Goal: Task Accomplishment & Management: Manage account settings

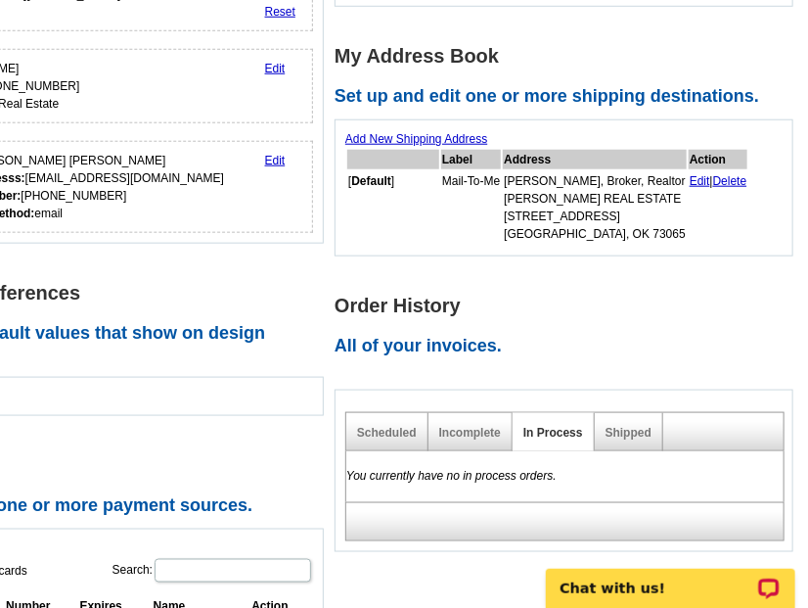
scroll to position [455, 0]
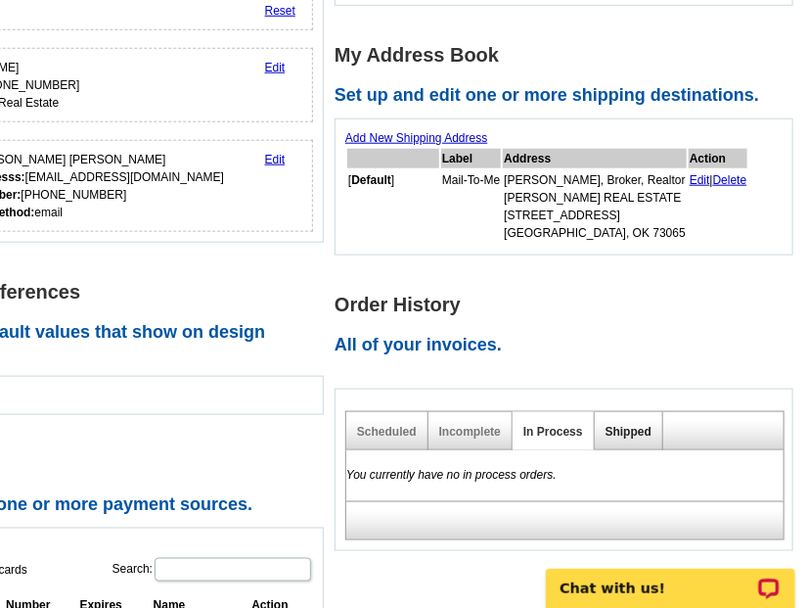
click at [629, 425] on link "Shipped" at bounding box center [629, 432] width 46 height 14
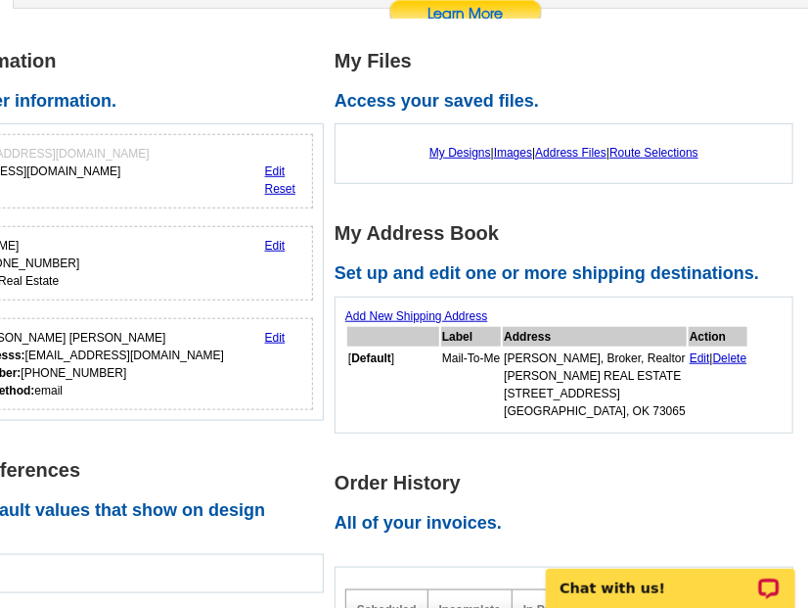
scroll to position [296, 0]
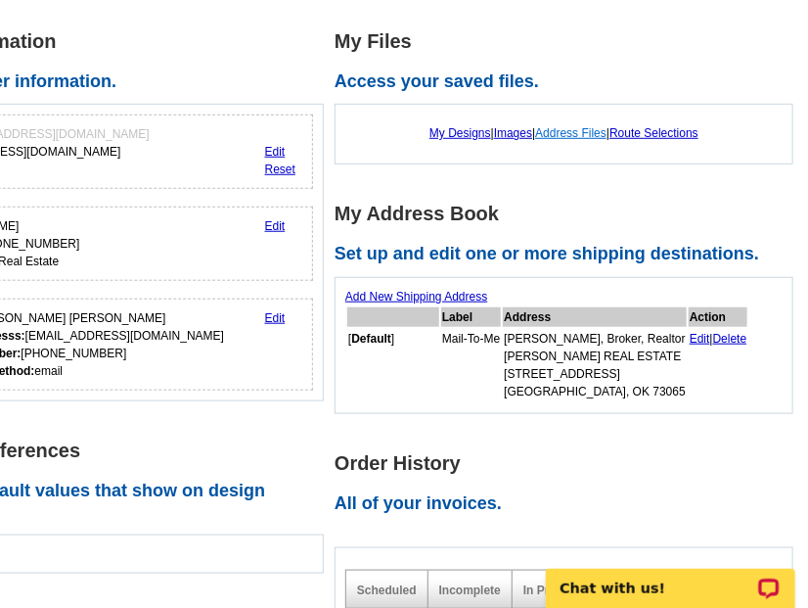
click at [579, 126] on link "Address Files" at bounding box center [570, 133] width 71 height 14
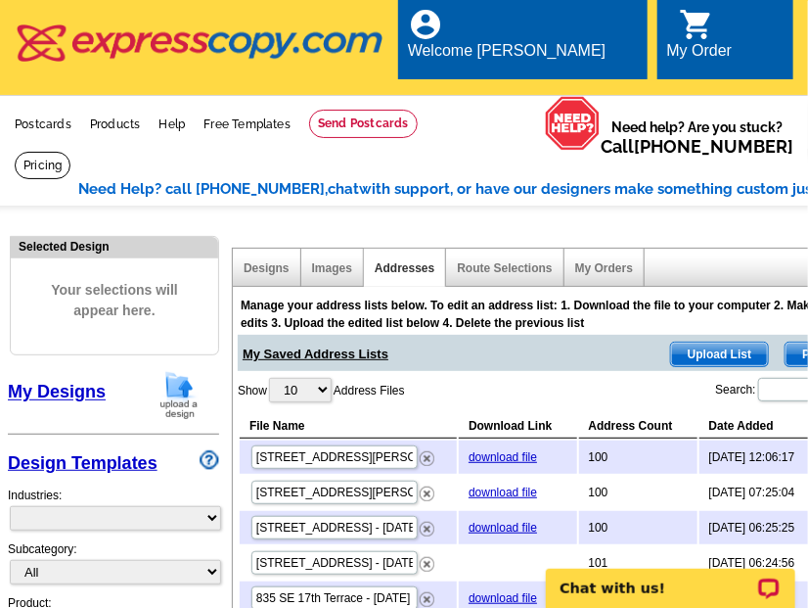
select select "785"
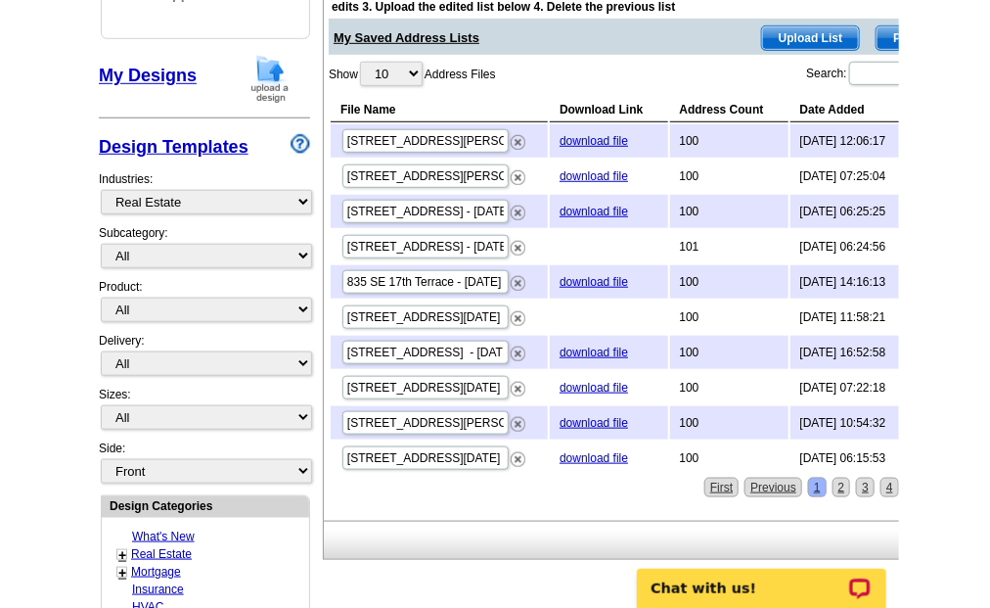
scroll to position [321, 0]
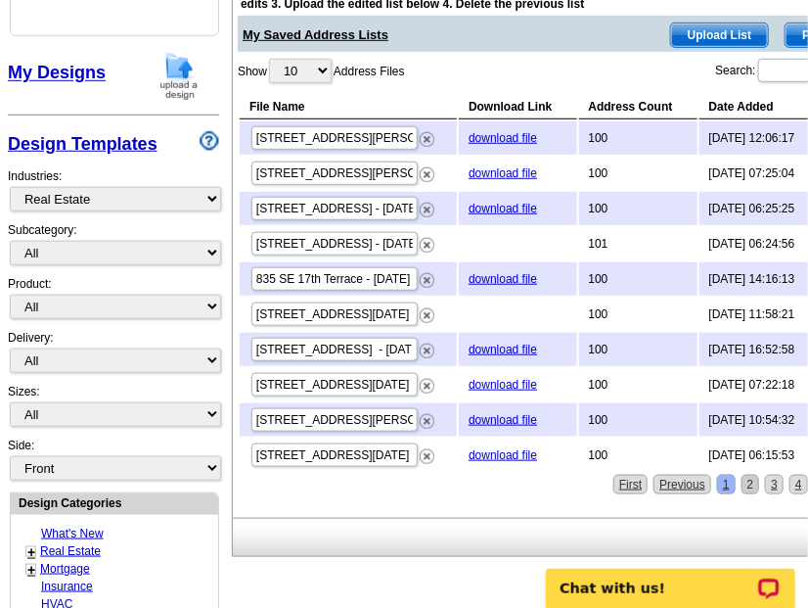
click at [753, 474] on link "2" at bounding box center [751, 484] width 19 height 20
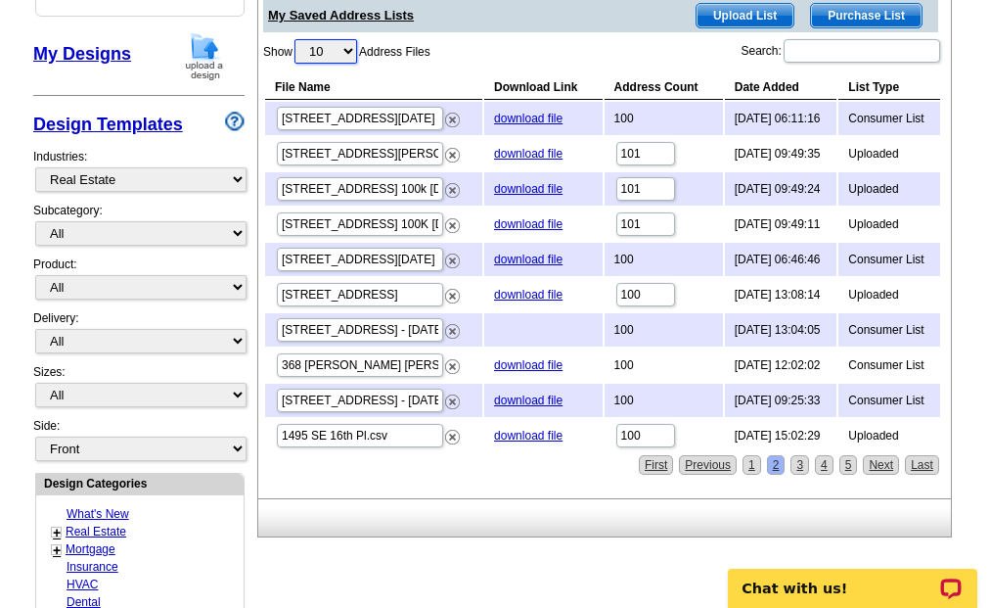
click at [351, 47] on select "10 25 50 100" at bounding box center [325, 51] width 63 height 24
select select "100"
click at [297, 39] on select "10 25 50 100" at bounding box center [325, 51] width 63 height 24
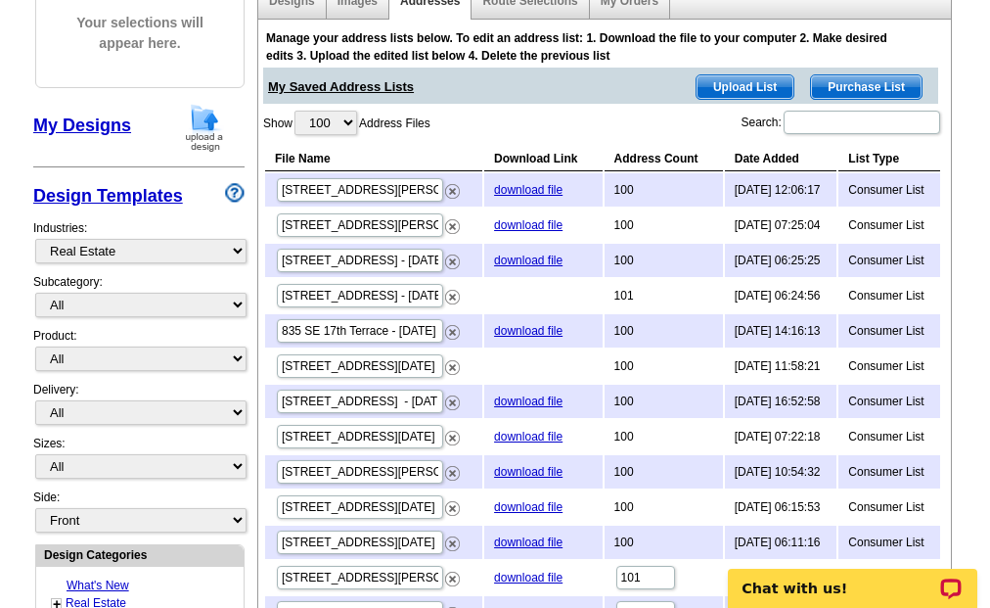
scroll to position [0, 0]
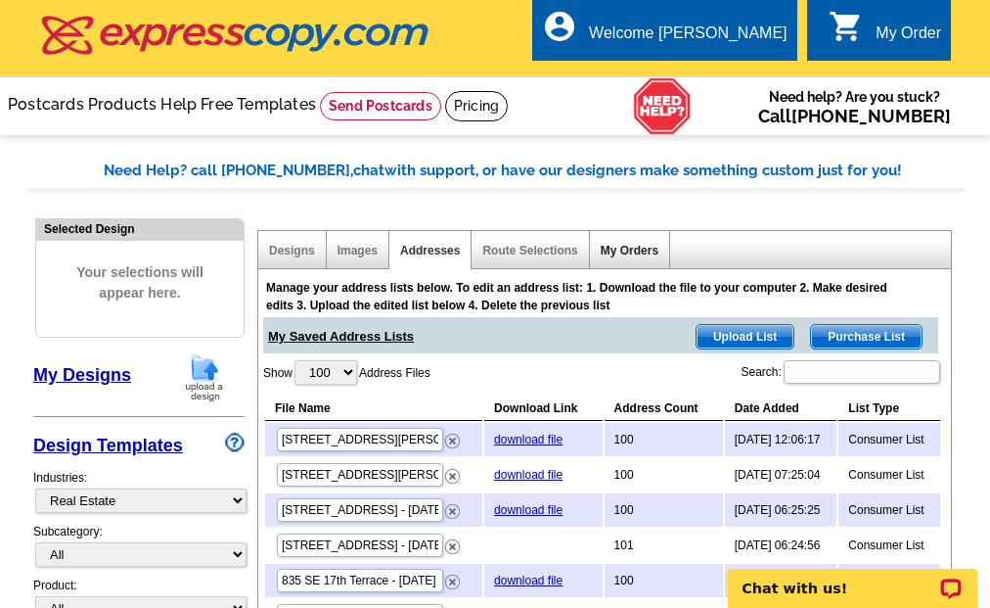
click at [637, 248] on link "My Orders" at bounding box center [630, 251] width 58 height 14
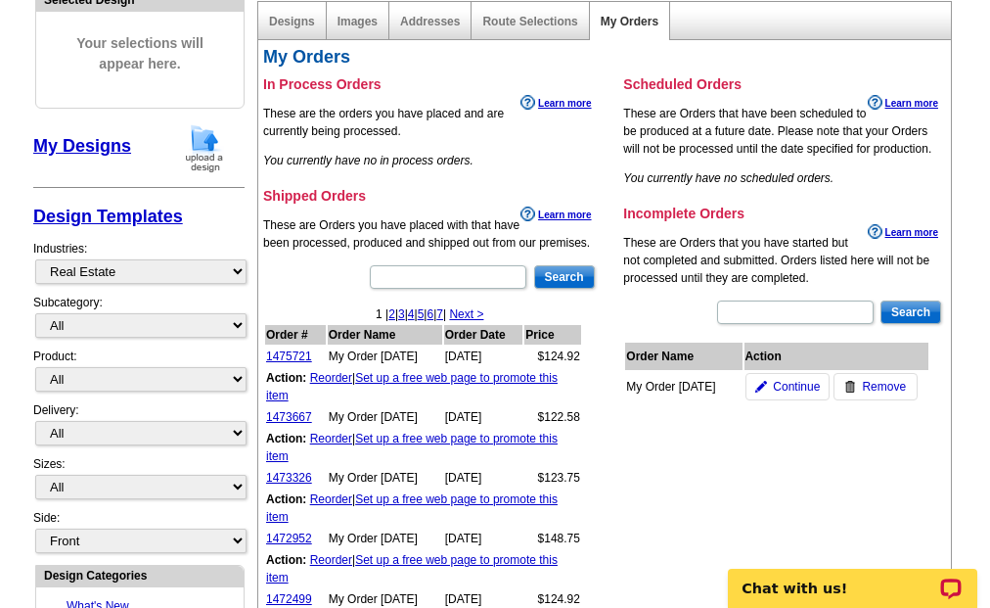
scroll to position [226, 0]
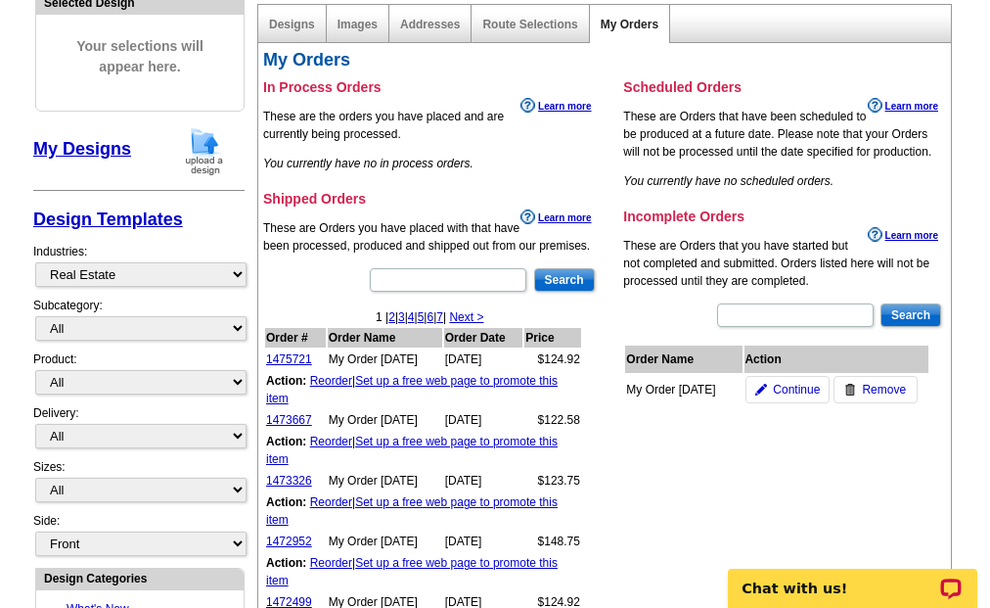
click at [625, 29] on link "My Orders" at bounding box center [630, 25] width 58 height 14
click at [615, 26] on link "My Orders" at bounding box center [630, 25] width 58 height 14
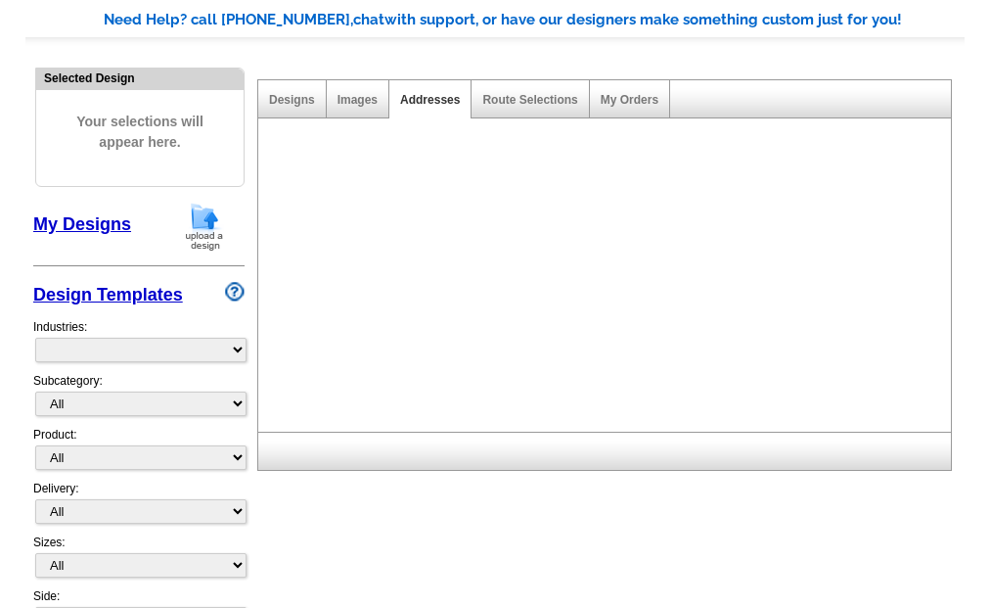
select select "785"
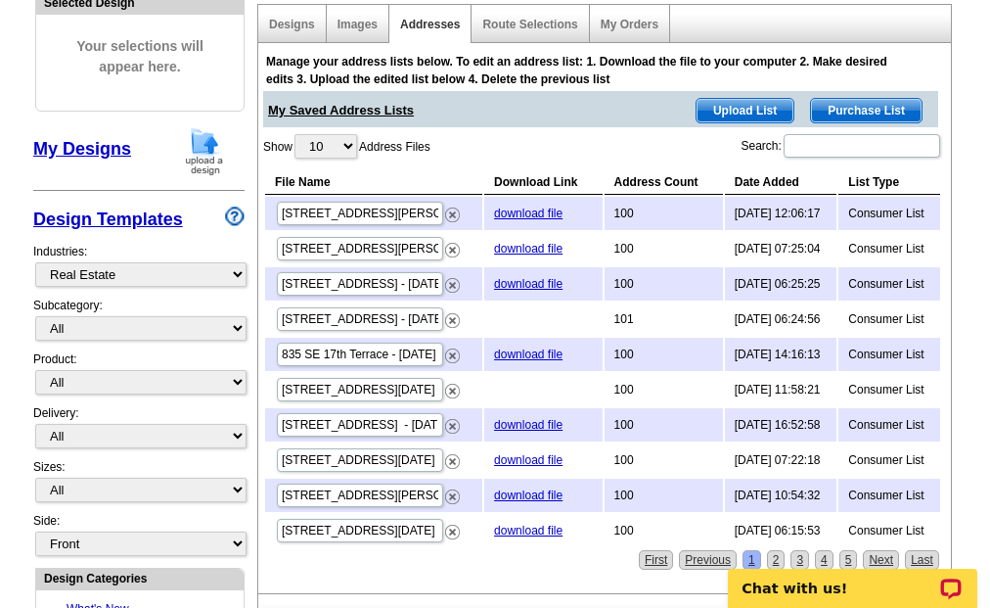
click at [633, 32] on div "My Orders" at bounding box center [630, 24] width 80 height 38
click at [628, 18] on link "My Orders" at bounding box center [630, 25] width 58 height 14
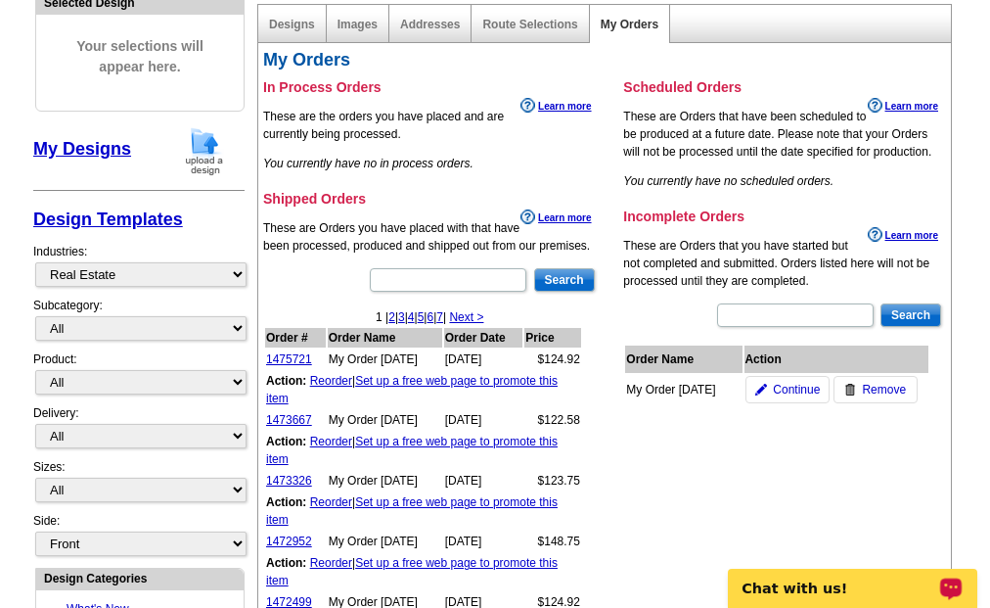
click at [823, 583] on p "Chat with us!" at bounding box center [840, 588] width 194 height 16
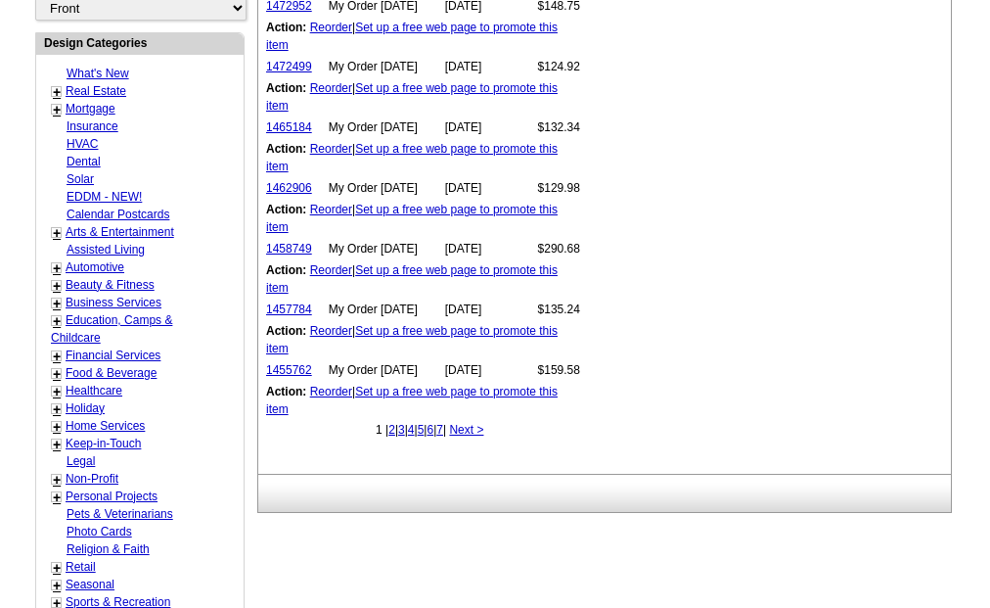
scroll to position [767, 0]
